Goal: Information Seeking & Learning: Learn about a topic

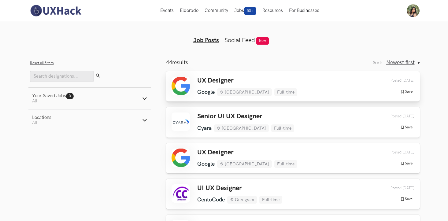
click at [219, 81] on h3 "UX Designer" at bounding box center [247, 81] width 100 height 8
click at [216, 159] on div "UX Designer Google [GEOGRAPHIC_DATA] Full-time Google [GEOGRAPHIC_DATA] Full-ti…" at bounding box center [247, 158] width 100 height 19
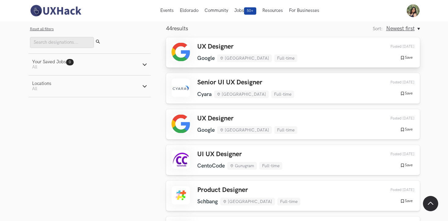
scroll to position [37, 0]
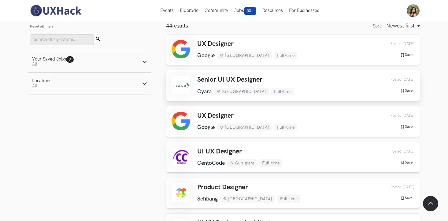
click at [322, 83] on div "Senior UI UX Designer [GEOGRAPHIC_DATA] [GEOGRAPHIC_DATA] Full-time [GEOGRAPHIC…" at bounding box center [293, 85] width 243 height 19
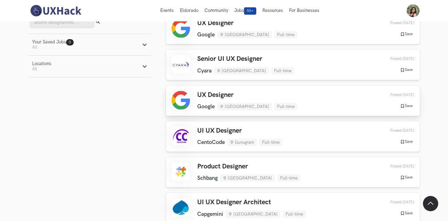
scroll to position [62, 0]
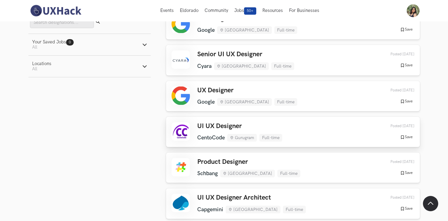
click at [270, 125] on h3 "UI UX Designer" at bounding box center [239, 126] width 85 height 8
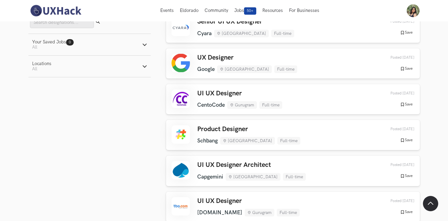
scroll to position [106, 0]
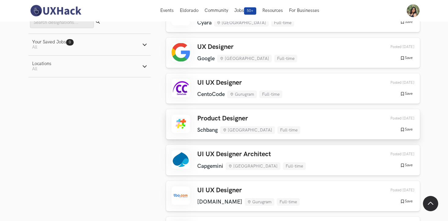
click at [239, 121] on h3 "Product Designer" at bounding box center [248, 119] width 103 height 8
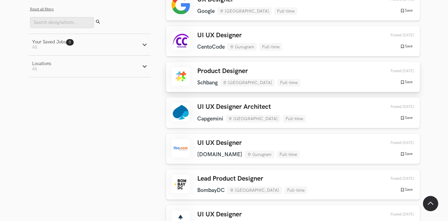
scroll to position [173, 0]
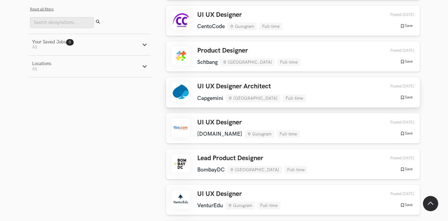
click at [280, 94] on div "UI UX Designer Architect Capgemini [GEOGRAPHIC_DATA] Full-time Capgemini [GEOGR…" at bounding box center [293, 92] width 243 height 19
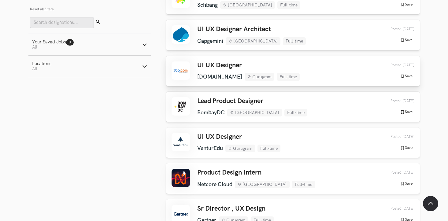
scroll to position [236, 0]
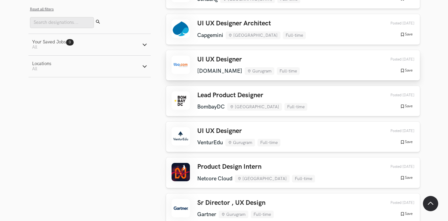
click at [295, 66] on div "UI UX Designer [DOMAIN_NAME] Gurugram Full-time [DOMAIN_NAME] Gurugram Full-tim…" at bounding box center [293, 65] width 243 height 19
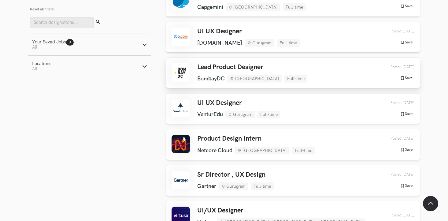
scroll to position [267, 0]
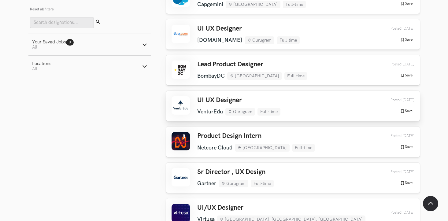
click at [293, 107] on div "UI UX Designer [GEOGRAPHIC_DATA] Gurugram Full-time [GEOGRAPHIC_DATA] Gurugram …" at bounding box center [293, 105] width 243 height 19
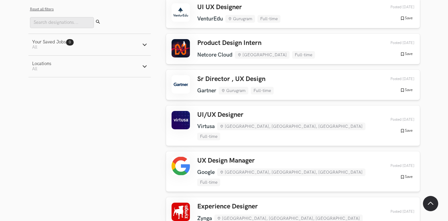
scroll to position [372, 0]
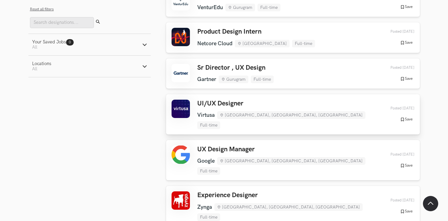
click at [334, 104] on div "UI/UX Designer Virtusa [GEOGRAPHIC_DATA], [GEOGRAPHIC_DATA], [GEOGRAPHIC_DATA] …" at bounding box center [293, 114] width 243 height 29
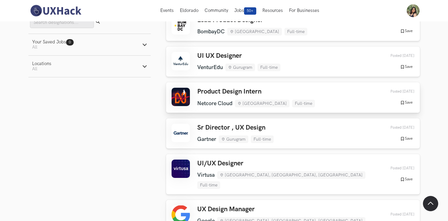
scroll to position [253, 0]
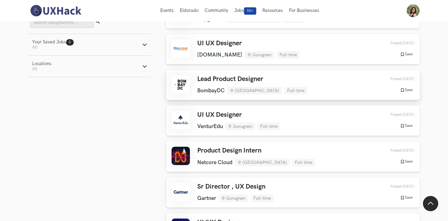
click at [296, 83] on div "Lead Product Designer [GEOGRAPHIC_DATA] [GEOGRAPHIC_DATA] Full-time [GEOGRAPHIC…" at bounding box center [293, 84] width 243 height 19
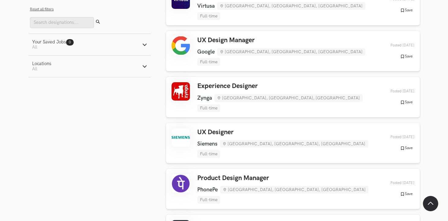
scroll to position [484, 0]
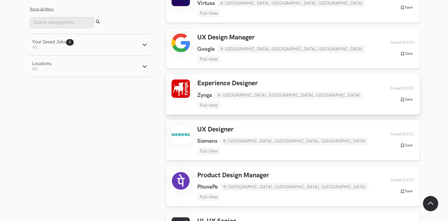
click at [304, 80] on div "Experience Designer [GEOGRAPHIC_DATA] [GEOGRAPHIC_DATA], [GEOGRAPHIC_DATA], [GE…" at bounding box center [293, 94] width 243 height 29
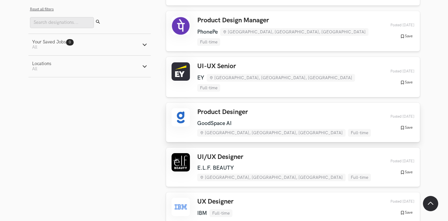
scroll to position [648, 0]
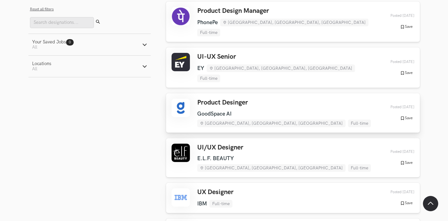
click at [354, 99] on div "Product Desinger GoodSpace AI [GEOGRAPHIC_DATA], [GEOGRAPHIC_DATA], [GEOGRAPHIC…" at bounding box center [293, 113] width 243 height 28
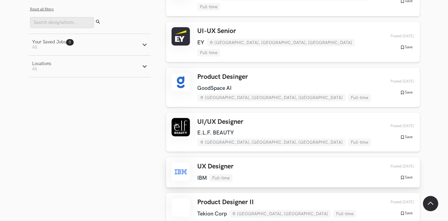
scroll to position [675, 0]
click at [277, 162] on div "UX Designer IBM Full-time IBM Full-time [DATE] Posted [DATE] Save Saved" at bounding box center [293, 171] width 243 height 19
